Goal: Communication & Community: Answer question/provide support

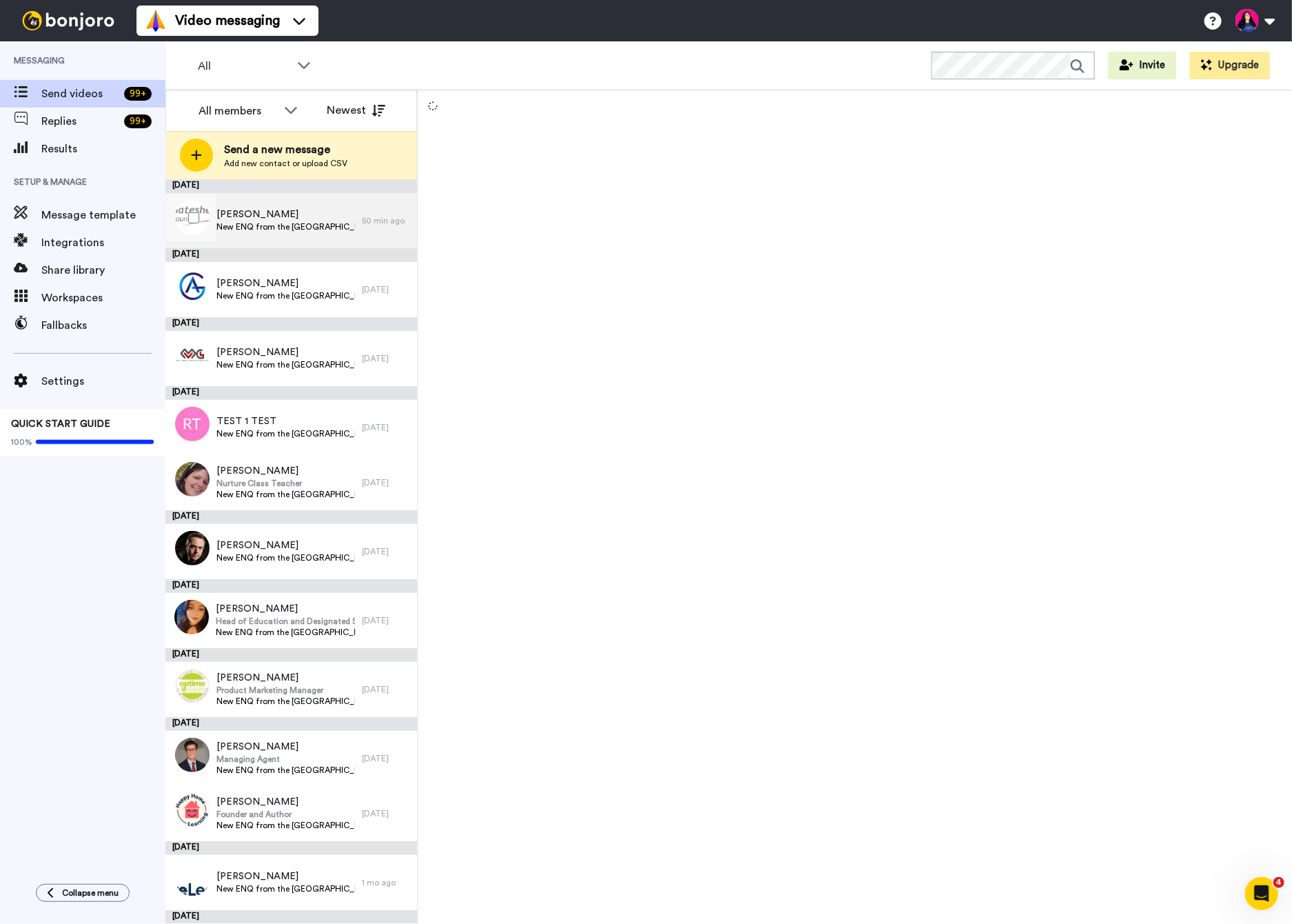
click at [296, 225] on span "New ENQ from the [GEOGRAPHIC_DATA] site" at bounding box center [286, 227] width 139 height 11
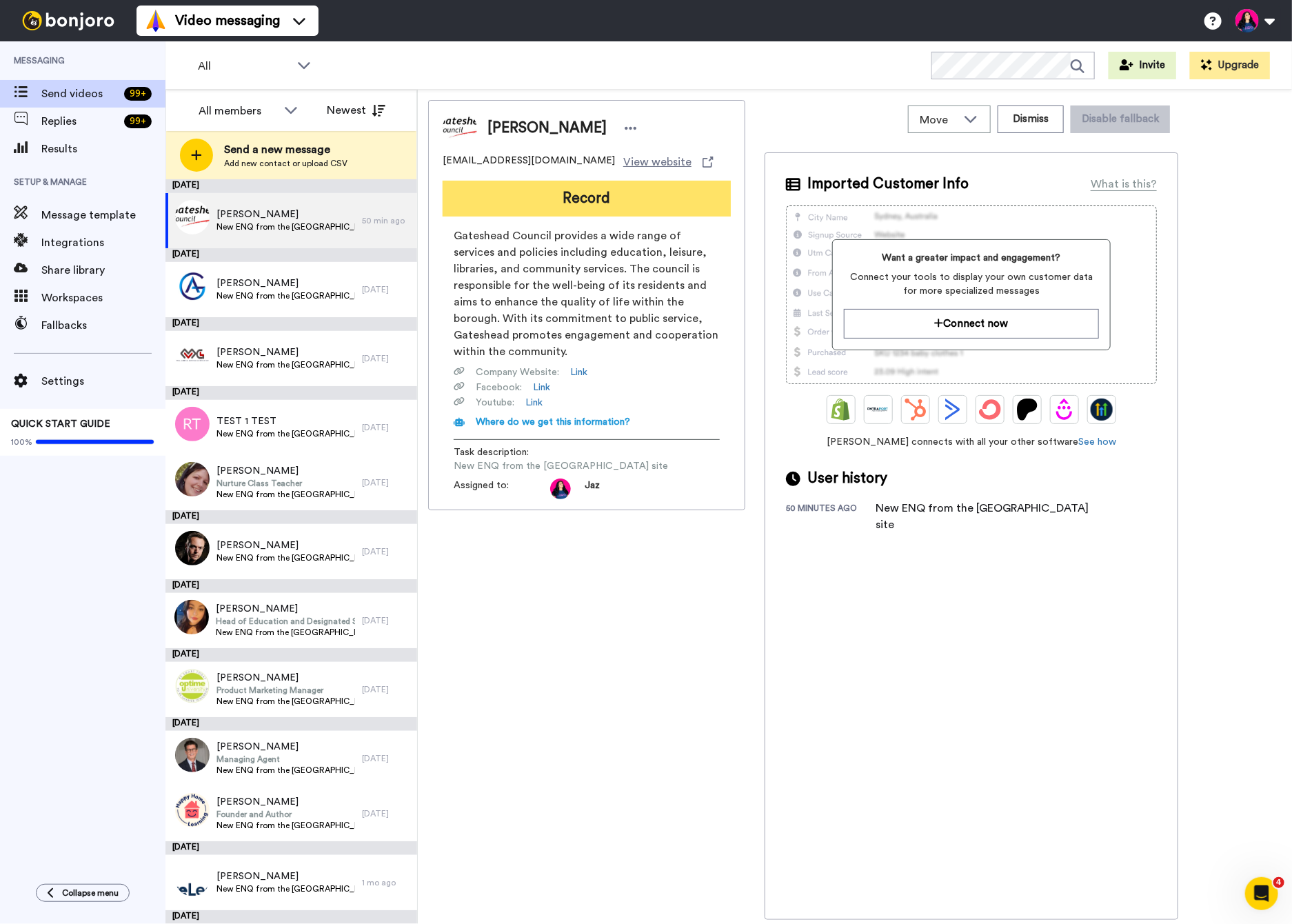
click at [614, 198] on button "Record" at bounding box center [587, 199] width 289 height 36
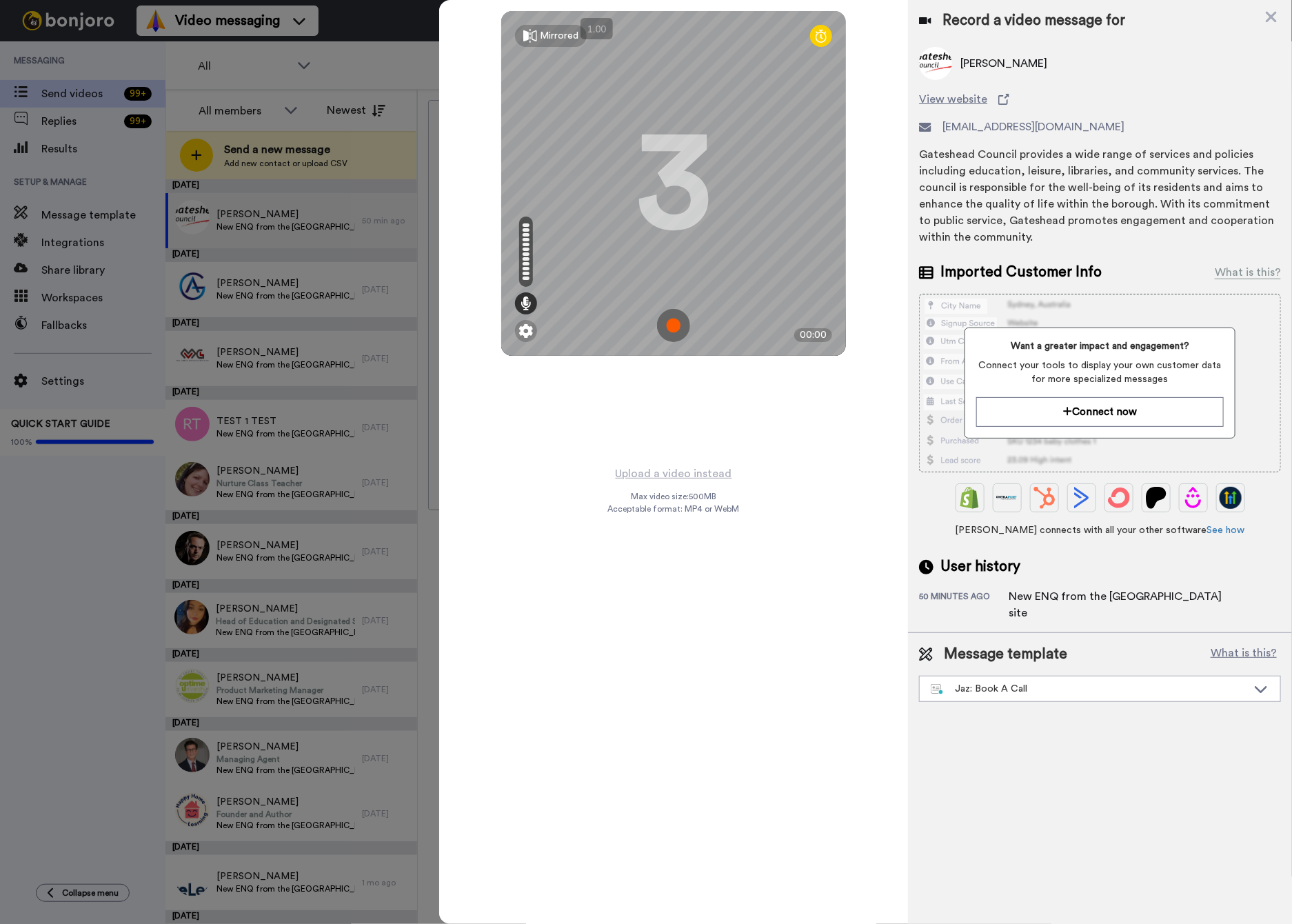
click at [679, 323] on img at bounding box center [673, 325] width 33 height 33
click at [678, 320] on img at bounding box center [673, 325] width 33 height 33
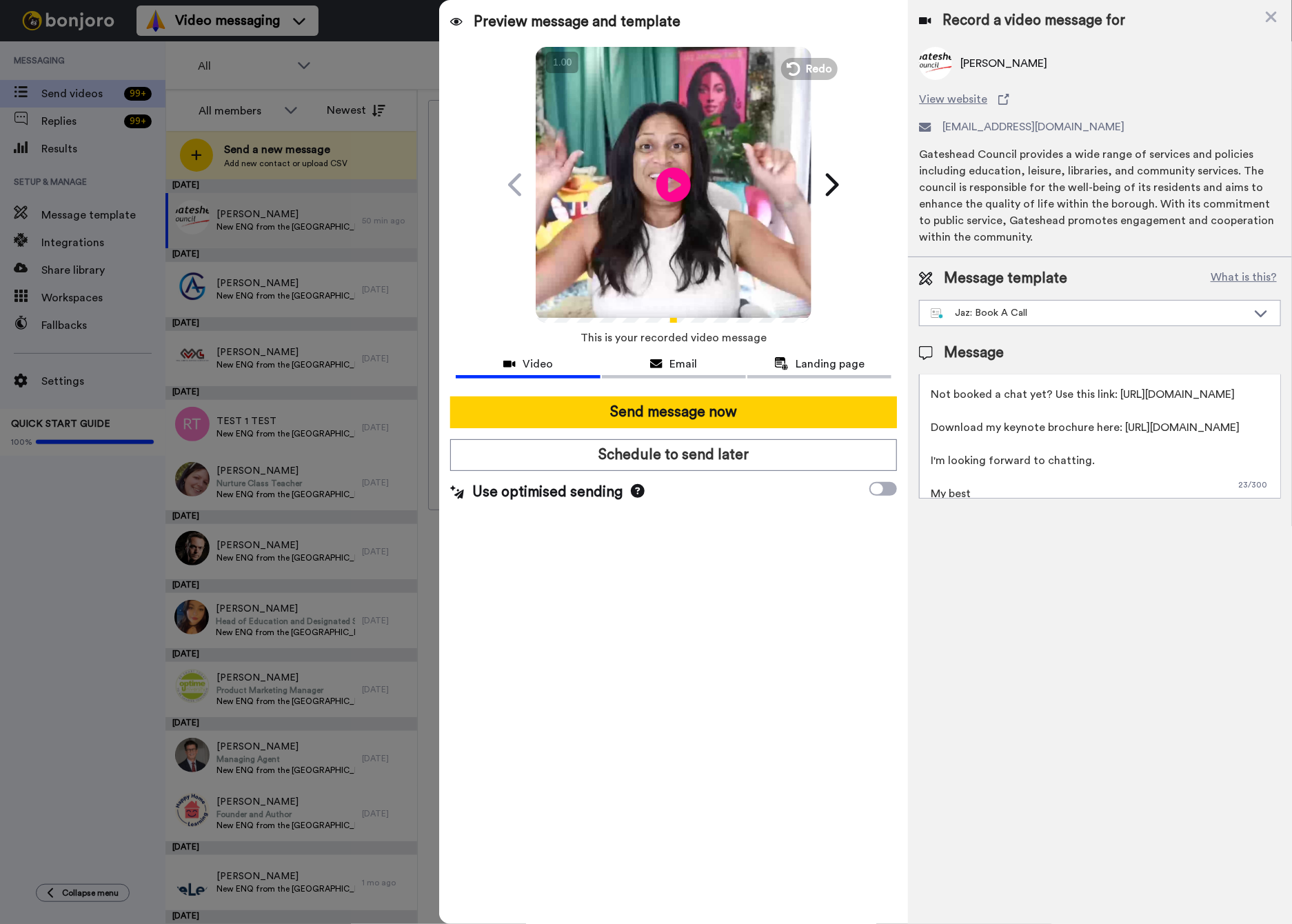
scroll to position [74, 0]
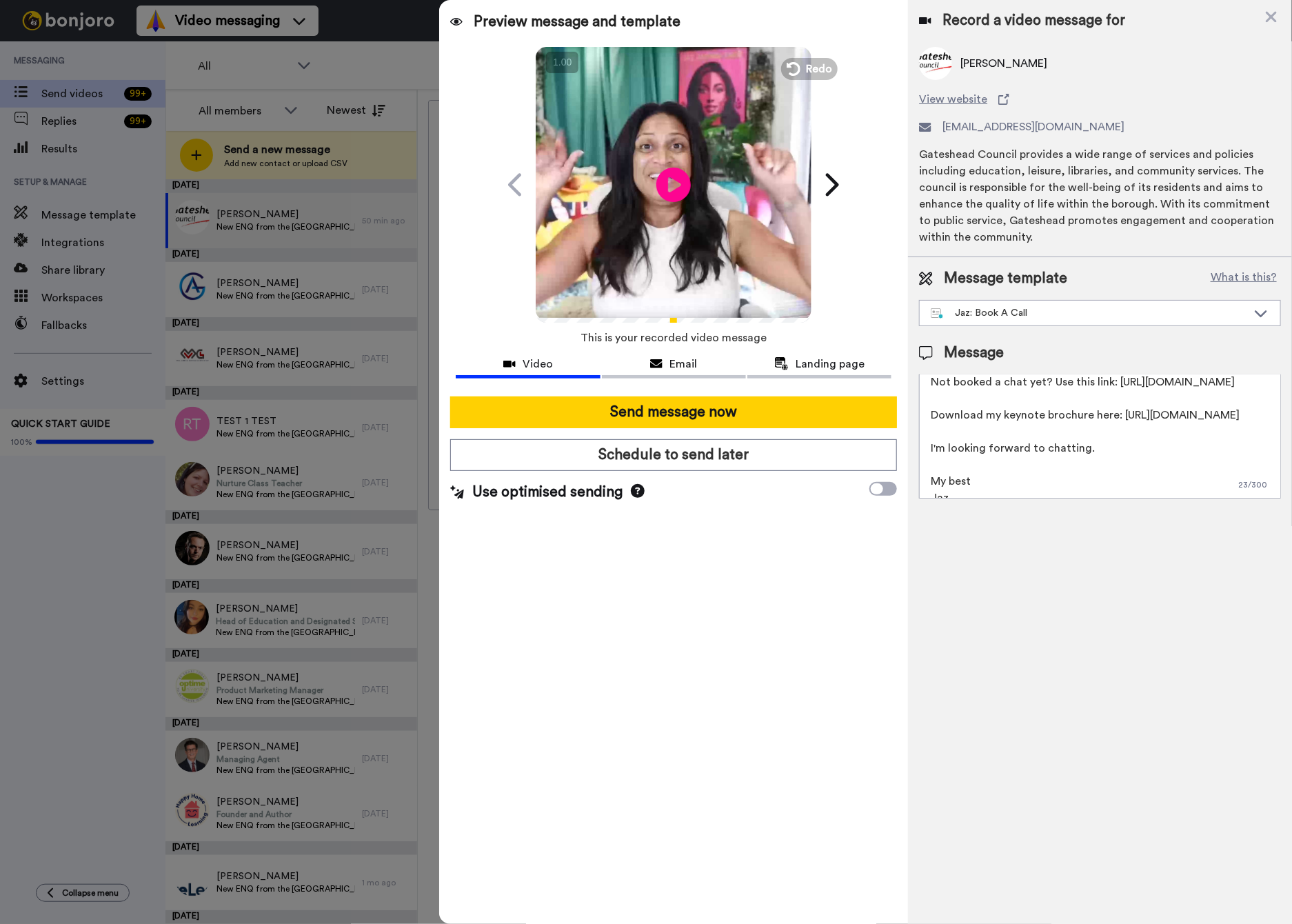
click at [1089, 482] on textarea "Hi {first_name|there}, I've recorded a personal reply for you, check it out! No…" at bounding box center [1101, 437] width 362 height 124
click at [837, 470] on div "Send message now Schedule to send later Use optimised sending" at bounding box center [673, 450] width 469 height 128
click at [981, 482] on textarea "Hi {first_name|there}, I've recorded a personal reply for you, check it out! No…" at bounding box center [1101, 437] width 362 height 124
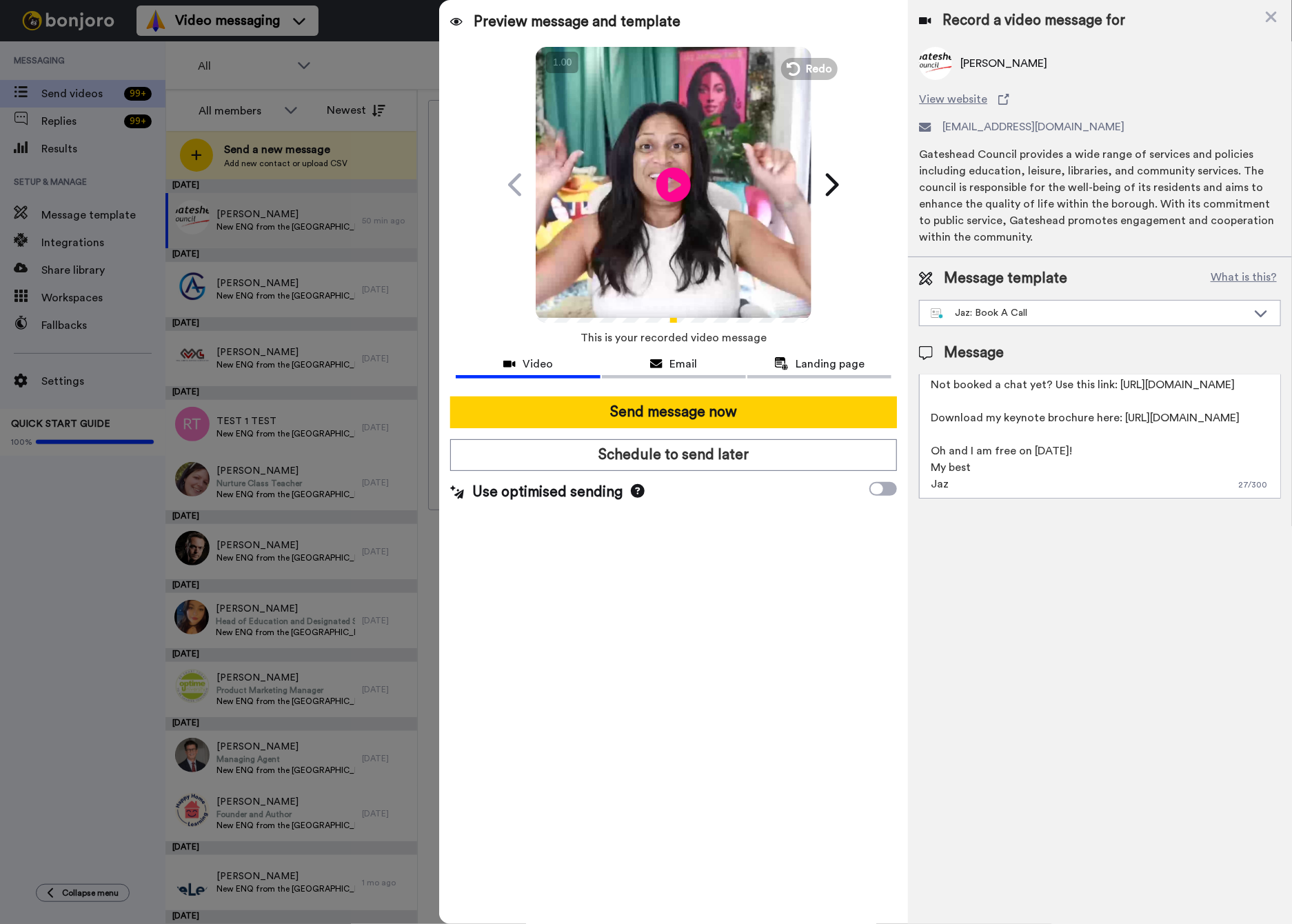
scroll to position [104, 0]
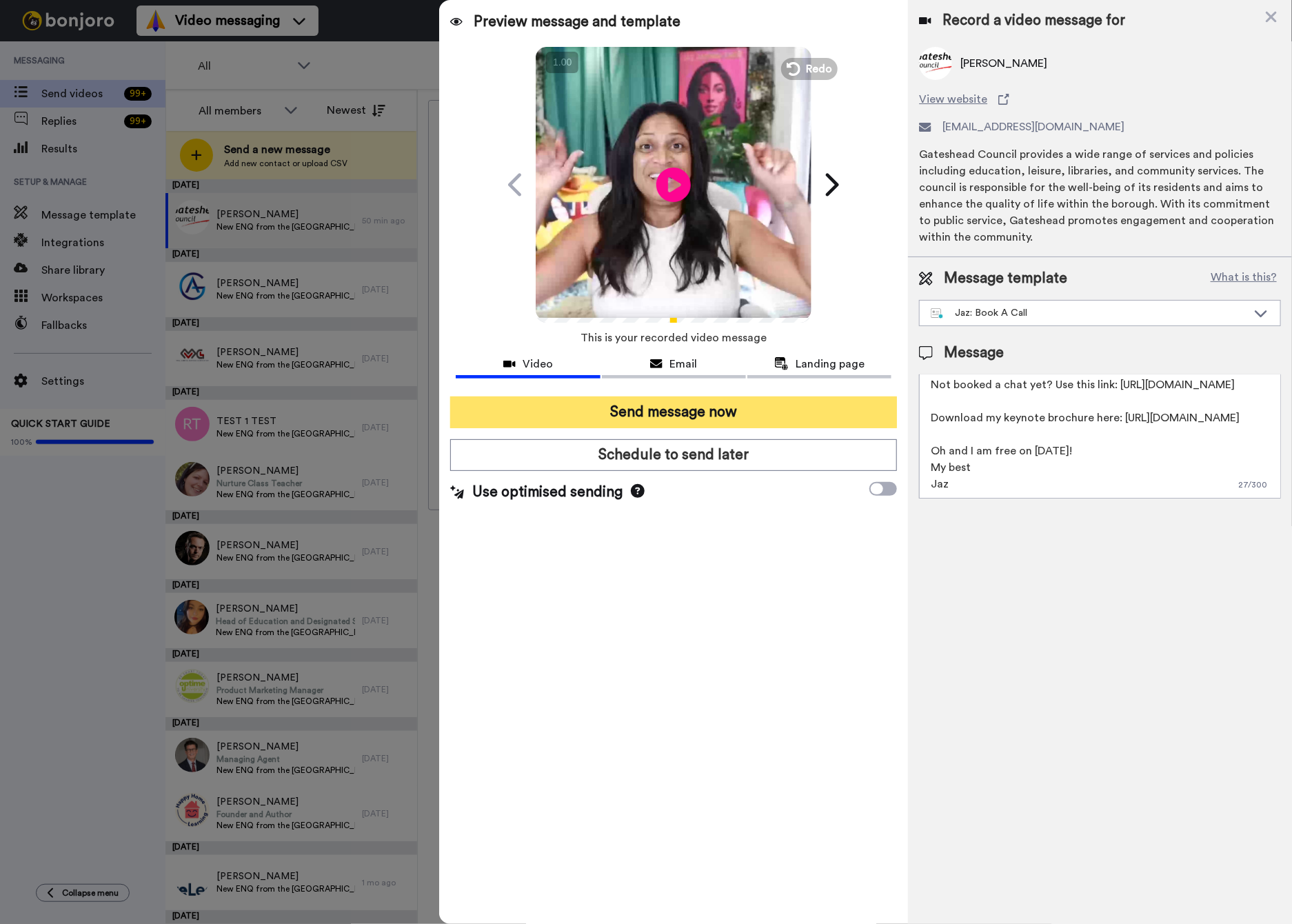
type textarea "Hi {first_name|there}, I've recorded a personal reply for you, check it out! No…"
click at [710, 416] on button "Send message now" at bounding box center [674, 412] width 447 height 32
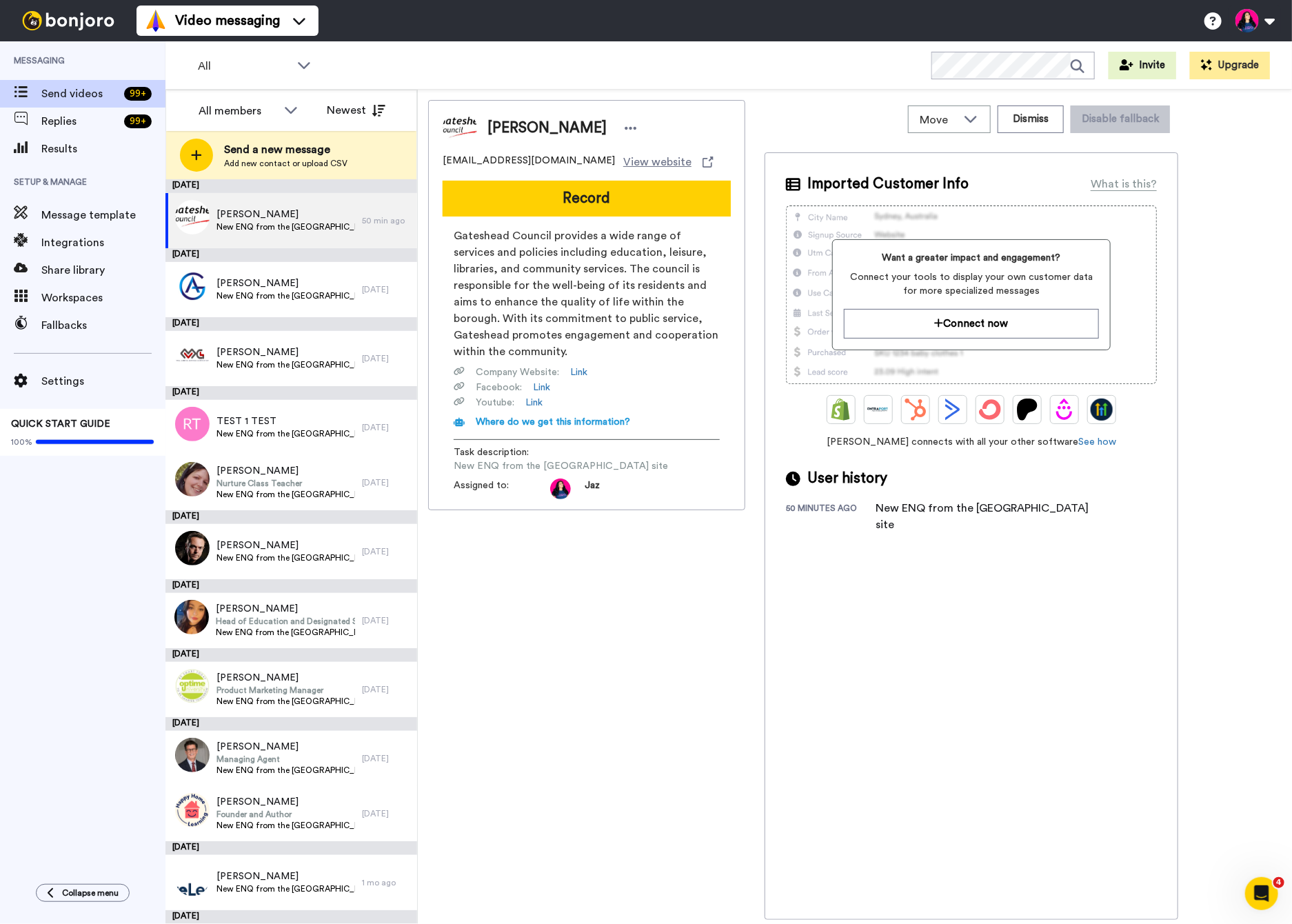
scroll to position [0, 0]
